Goal: Task Accomplishment & Management: Complete application form

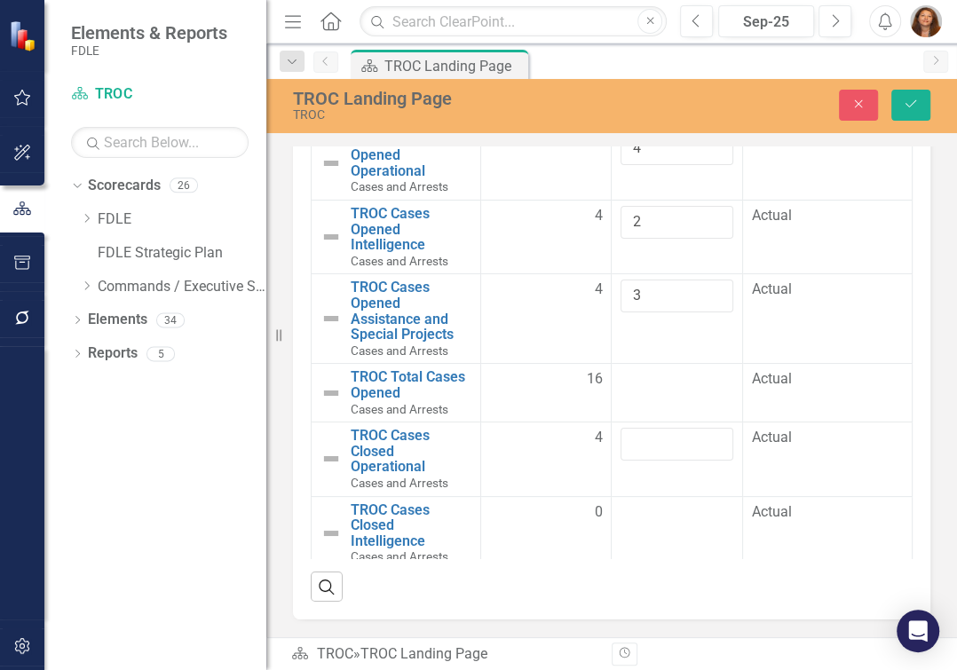
scroll to position [198, 0]
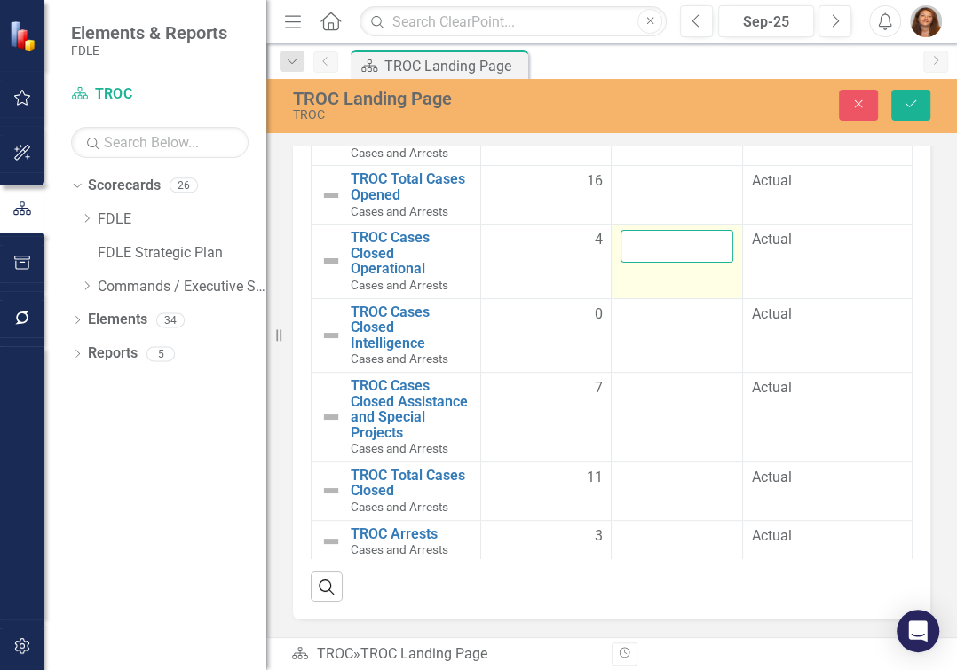
click at [672, 260] on input "number" at bounding box center [677, 246] width 112 height 33
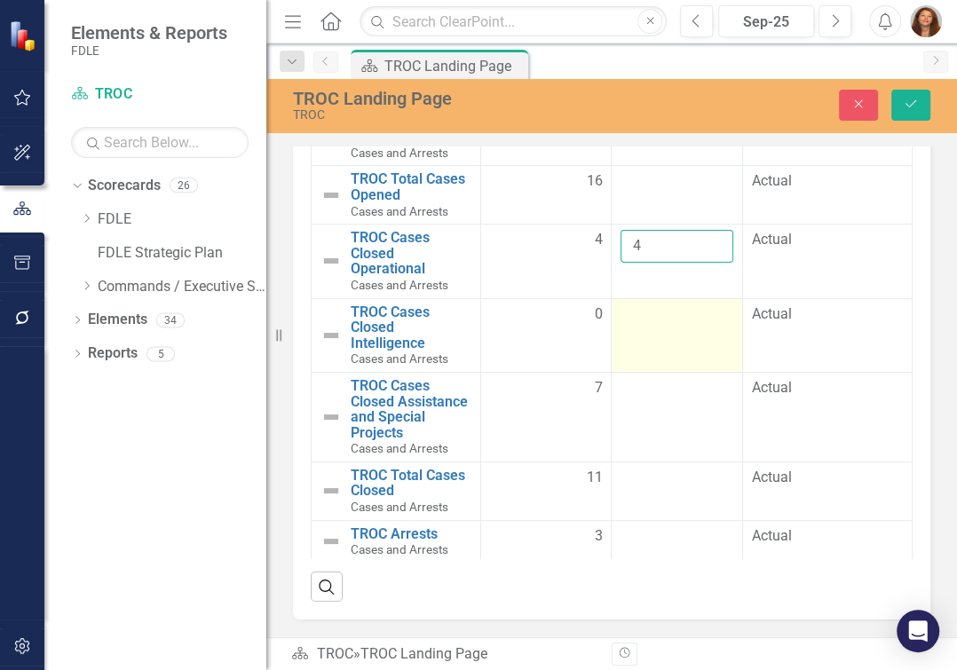
type input "4"
click at [656, 338] on td at bounding box center [677, 335] width 131 height 74
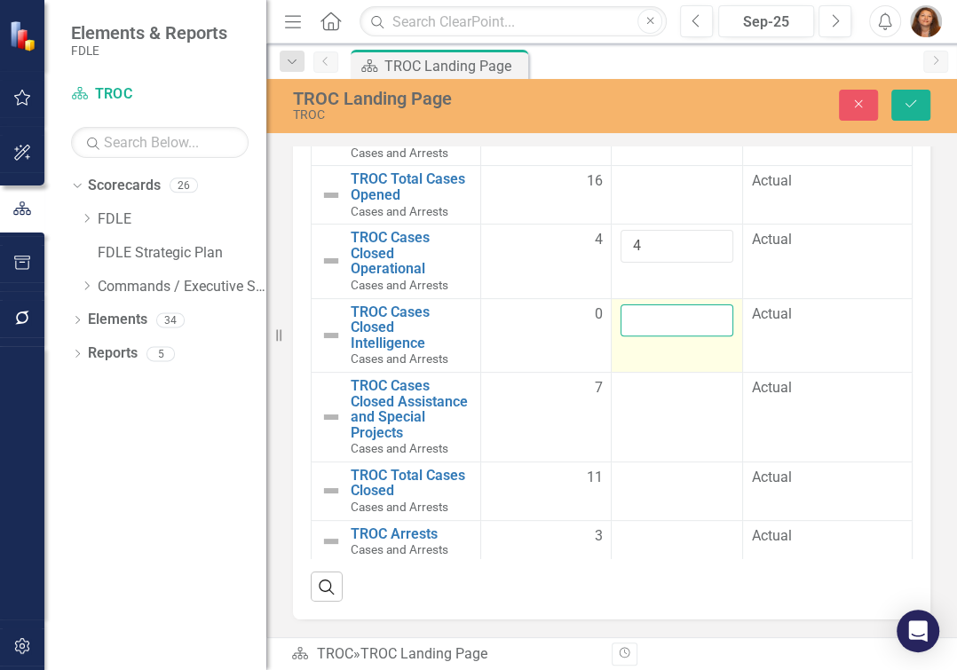
click at [658, 337] on input "number" at bounding box center [677, 321] width 112 height 33
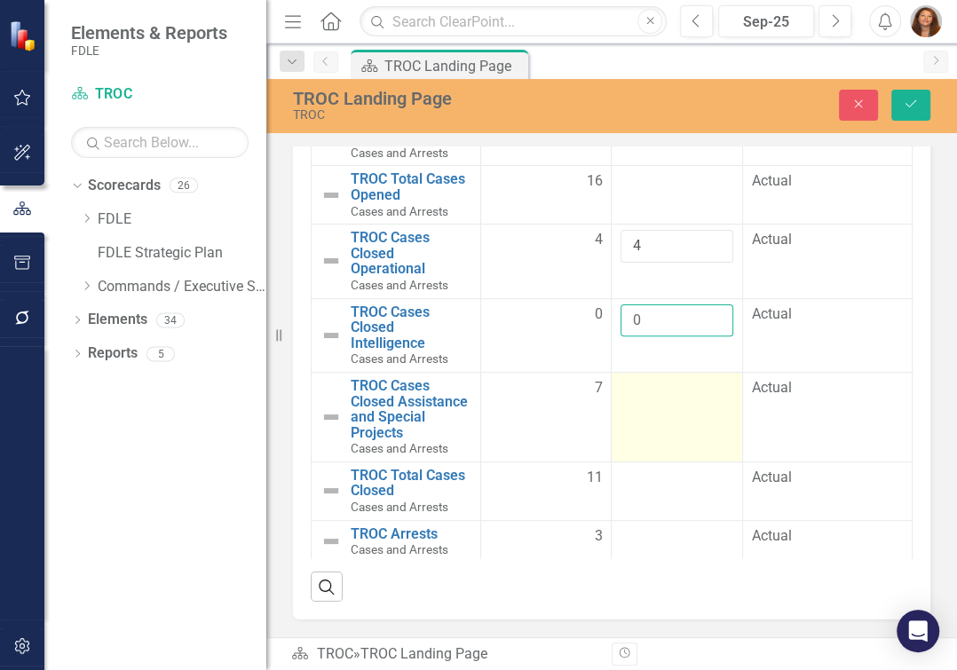
type input "0"
drag, startPoint x: 658, startPoint y: 403, endPoint x: 658, endPoint y: 414, distance: 10.7
click at [658, 400] on div at bounding box center [677, 388] width 112 height 21
click at [658, 414] on td at bounding box center [677, 417] width 131 height 90
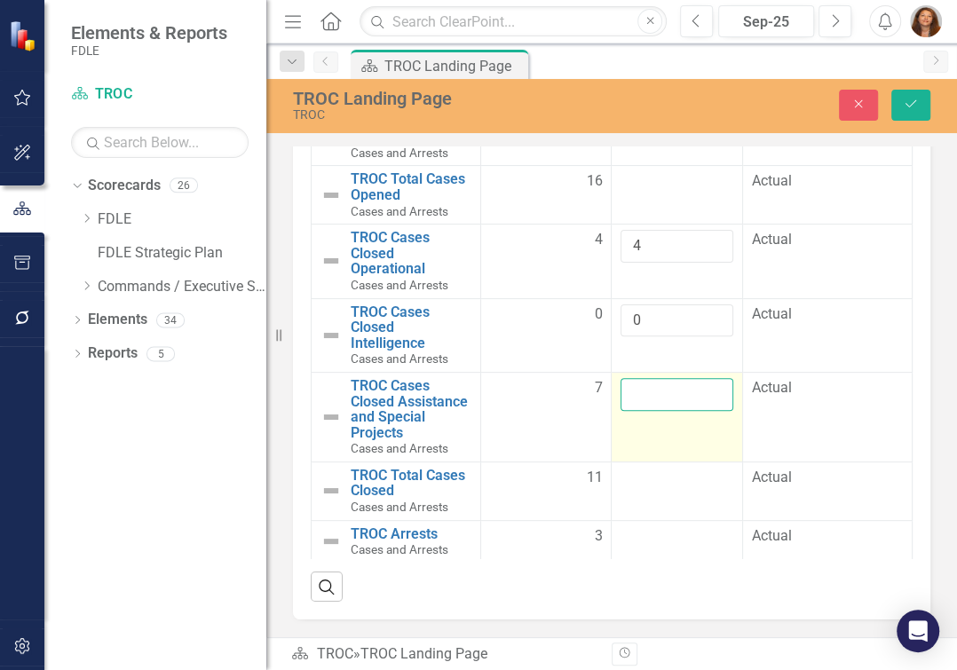
click at [643, 411] on input "number" at bounding box center [677, 394] width 112 height 33
type input "7"
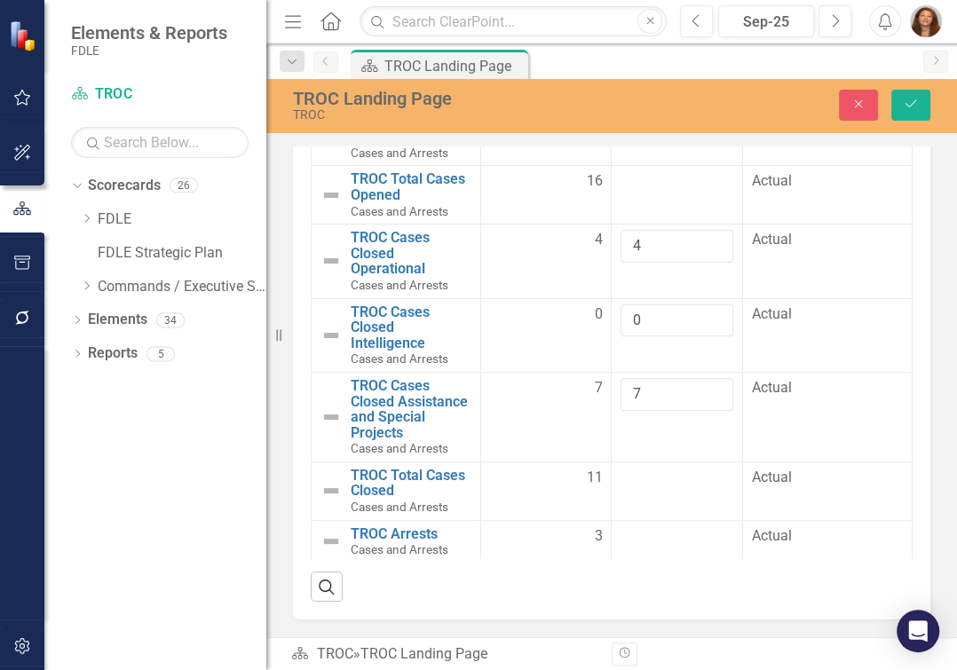
scroll to position [3579, 0]
click at [643, 527] on div at bounding box center [677, 537] width 112 height 21
click at [643, 527] on input "number" at bounding box center [677, 543] width 112 height 33
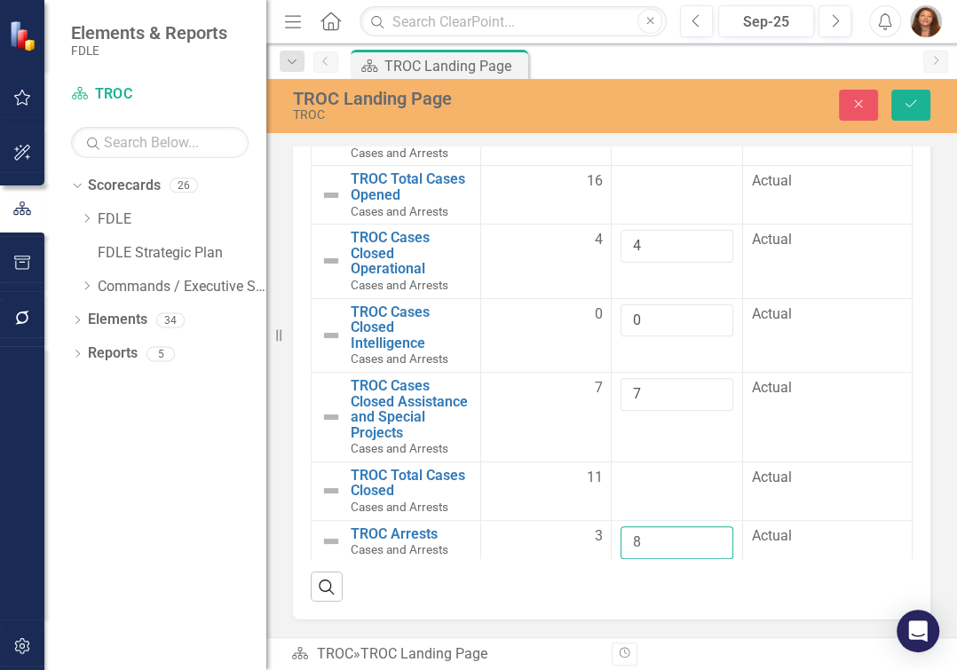
type input "8"
click at [908, 105] on icon "Save" at bounding box center [911, 104] width 16 height 12
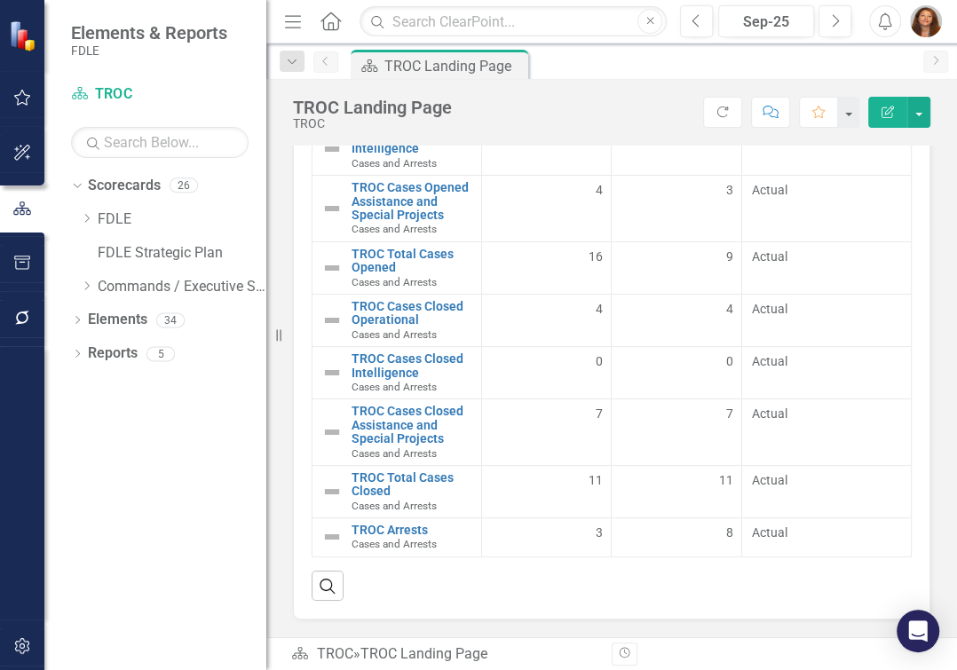
scroll to position [59, 0]
click at [588, 478] on span "11" at bounding box center [595, 481] width 14 height 18
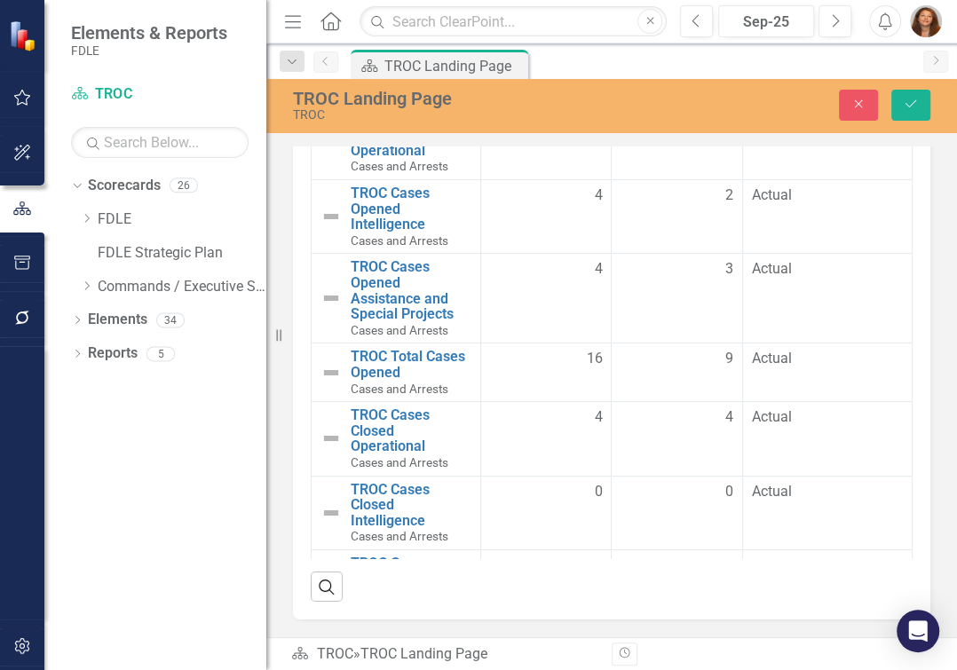
scroll to position [0, 0]
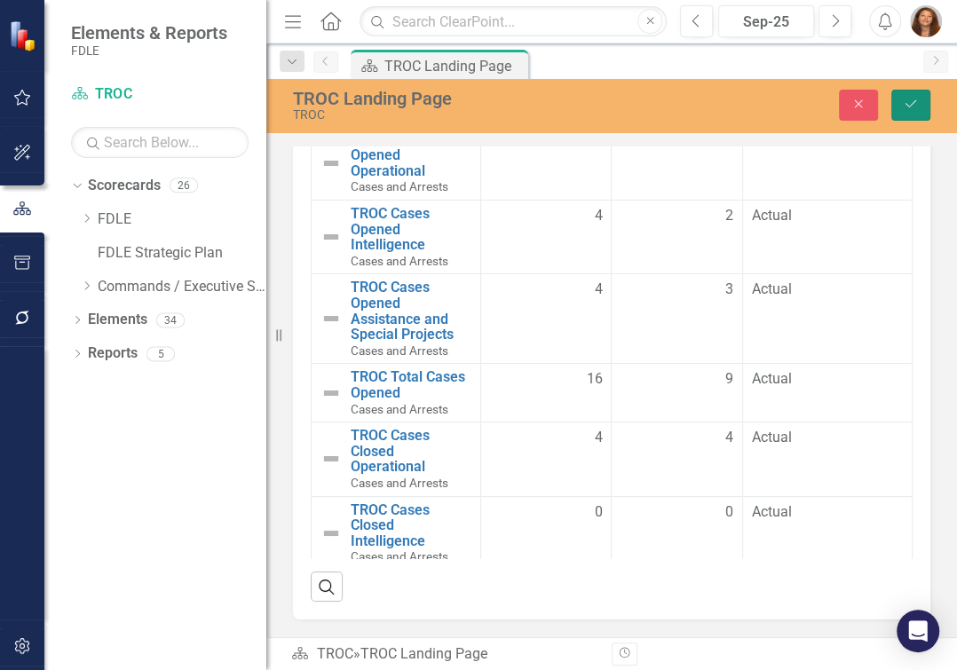
click at [908, 100] on icon "Save" at bounding box center [911, 104] width 16 height 12
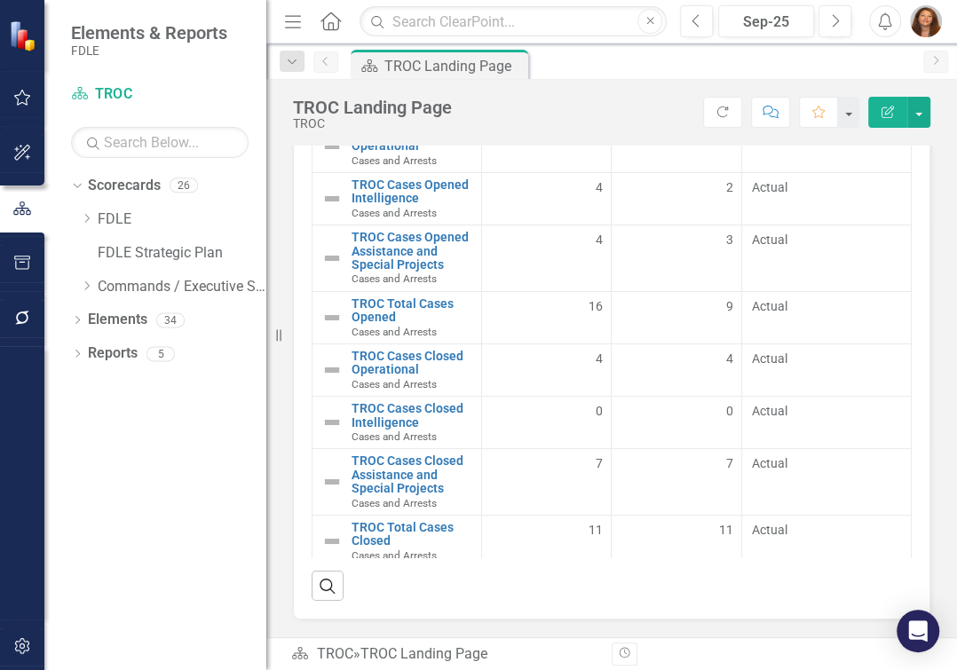
click at [917, 208] on div "TROC Cases and Arrests Measures Series Status Series Name Aug-25 Sep-25 TROC Ca…" at bounding box center [612, 302] width 664 height 637
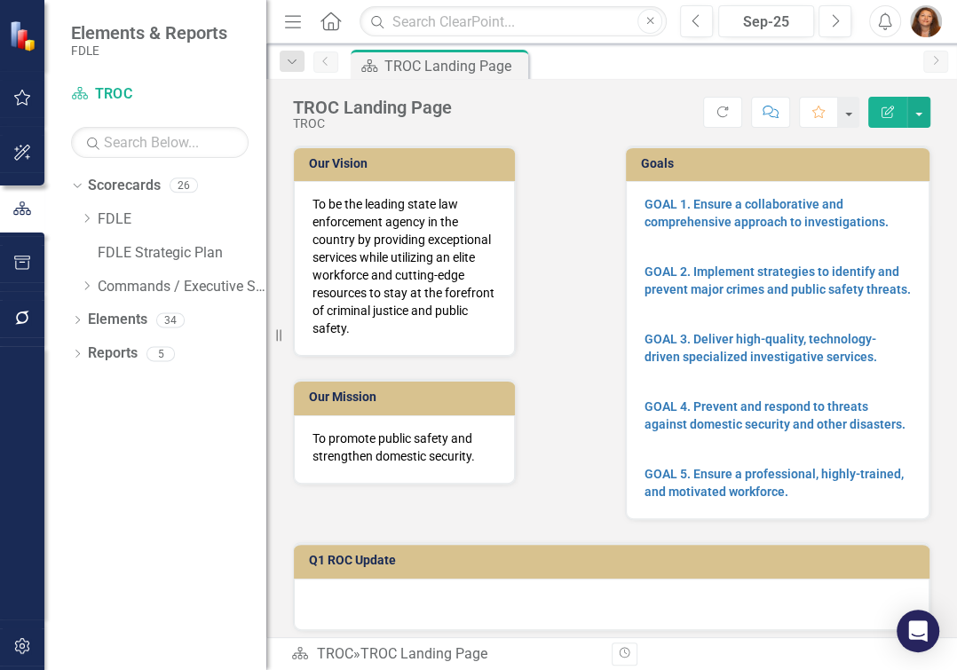
click at [948, 93] on div "TROC Landing Page TROC Score: N/A Sep-25 Completed Refresh Comment Favorite Edi…" at bounding box center [611, 105] width 691 height 53
